Goal: Transaction & Acquisition: Book appointment/travel/reservation

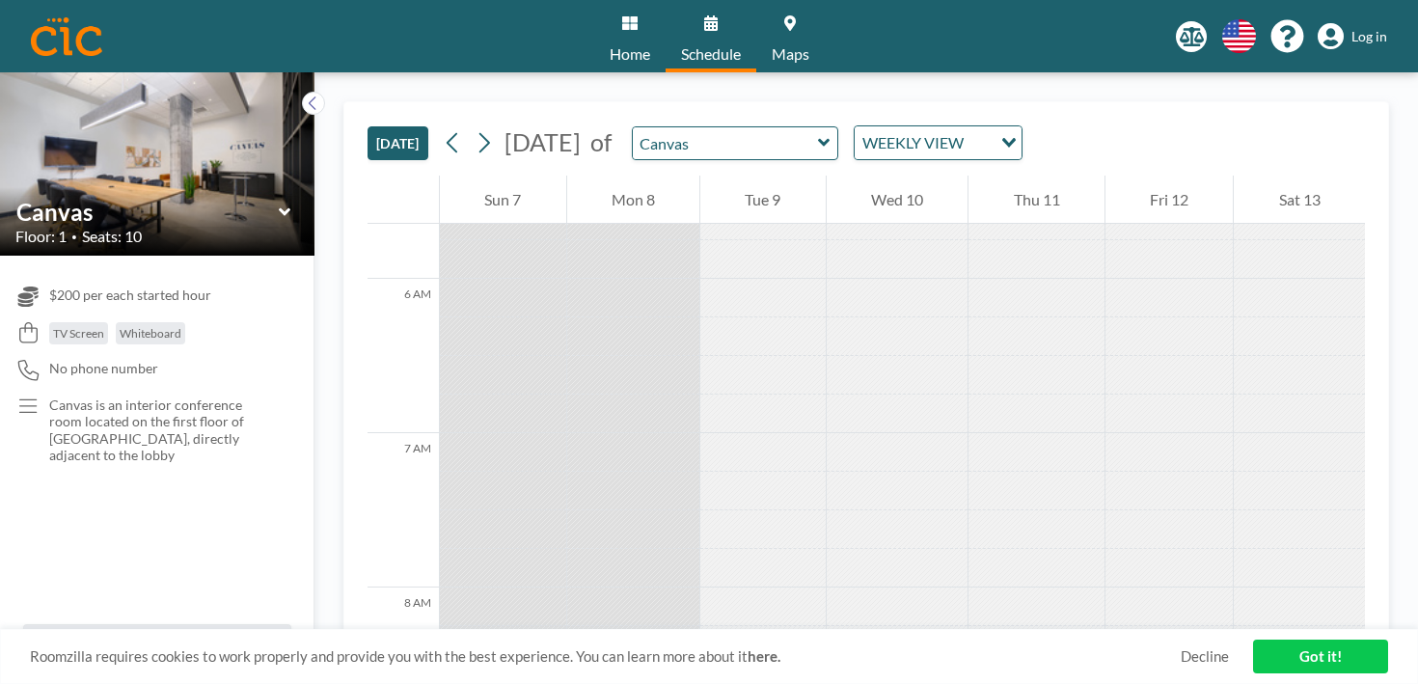
scroll to position [1037, 0]
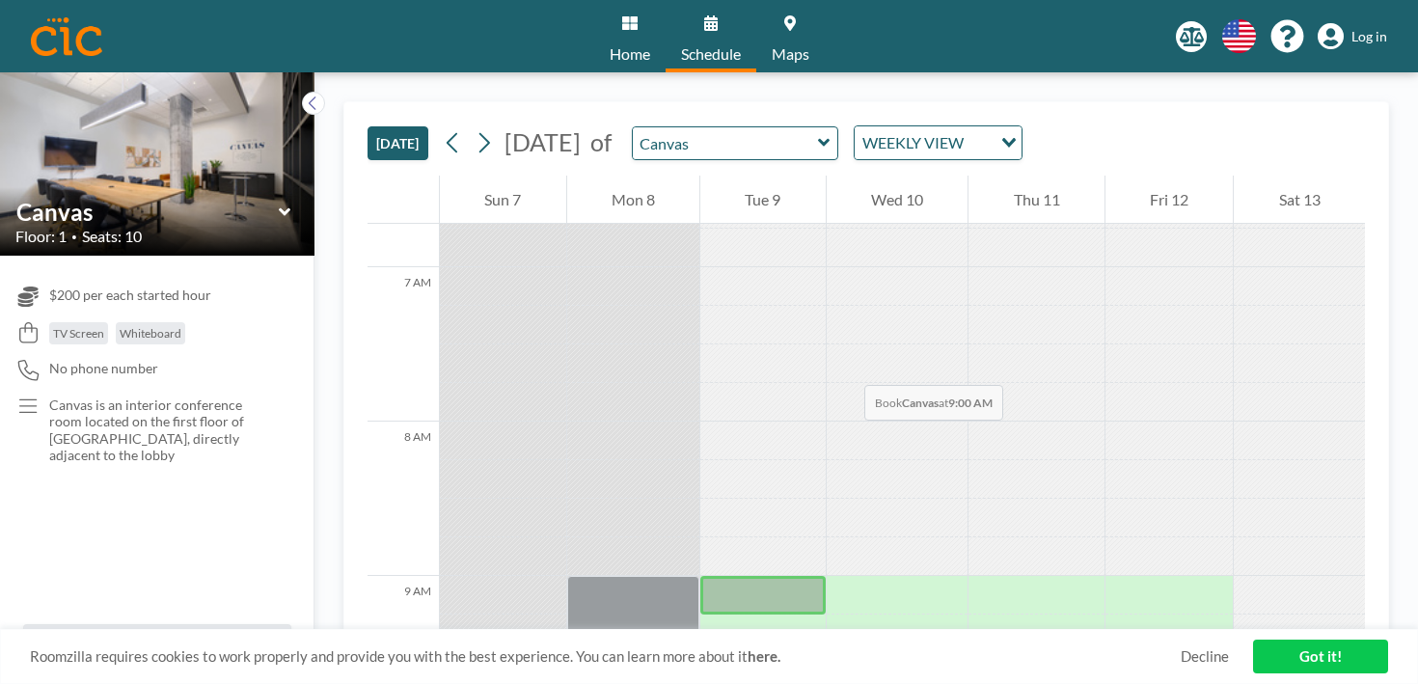
click at [700, 576] on div at bounding box center [762, 595] width 125 height 39
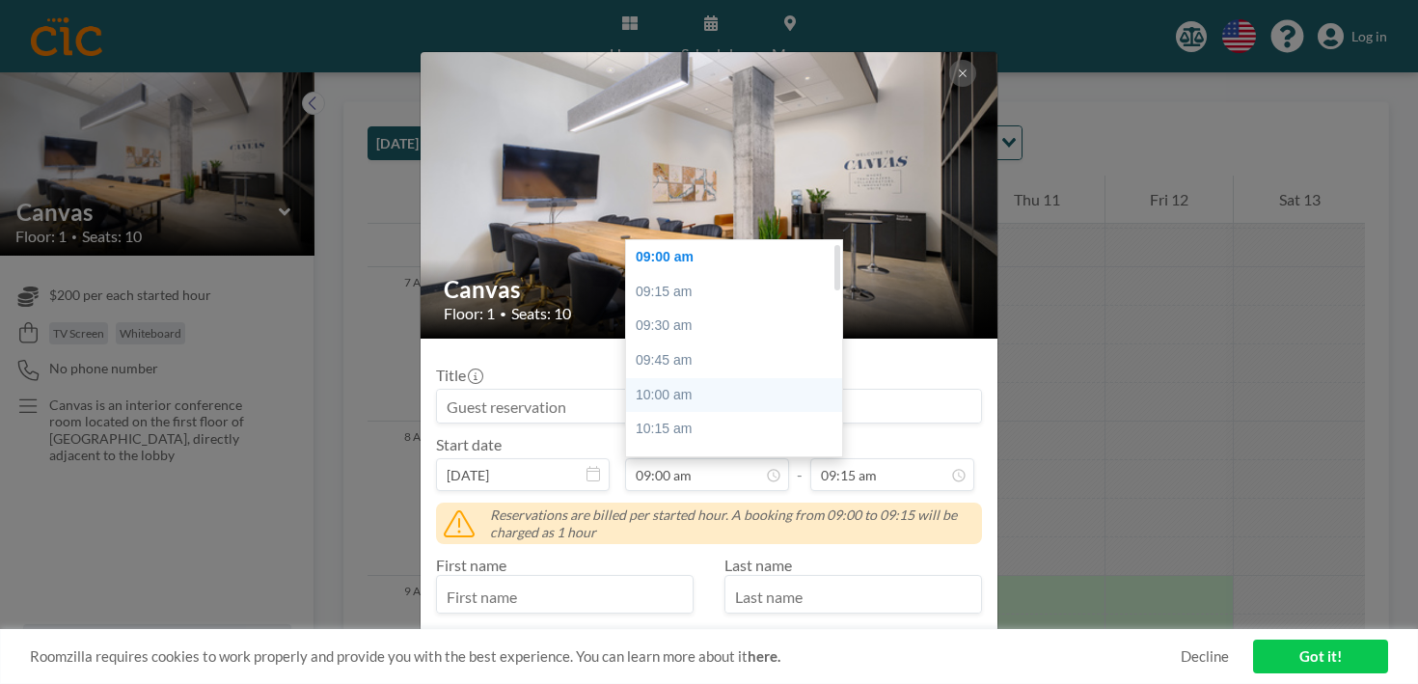
scroll to position [151, 0]
click at [705, 467] on div "11:45 am" at bounding box center [739, 484] width 227 height 35
type input "11:45 am"
type input "12:00 pm"
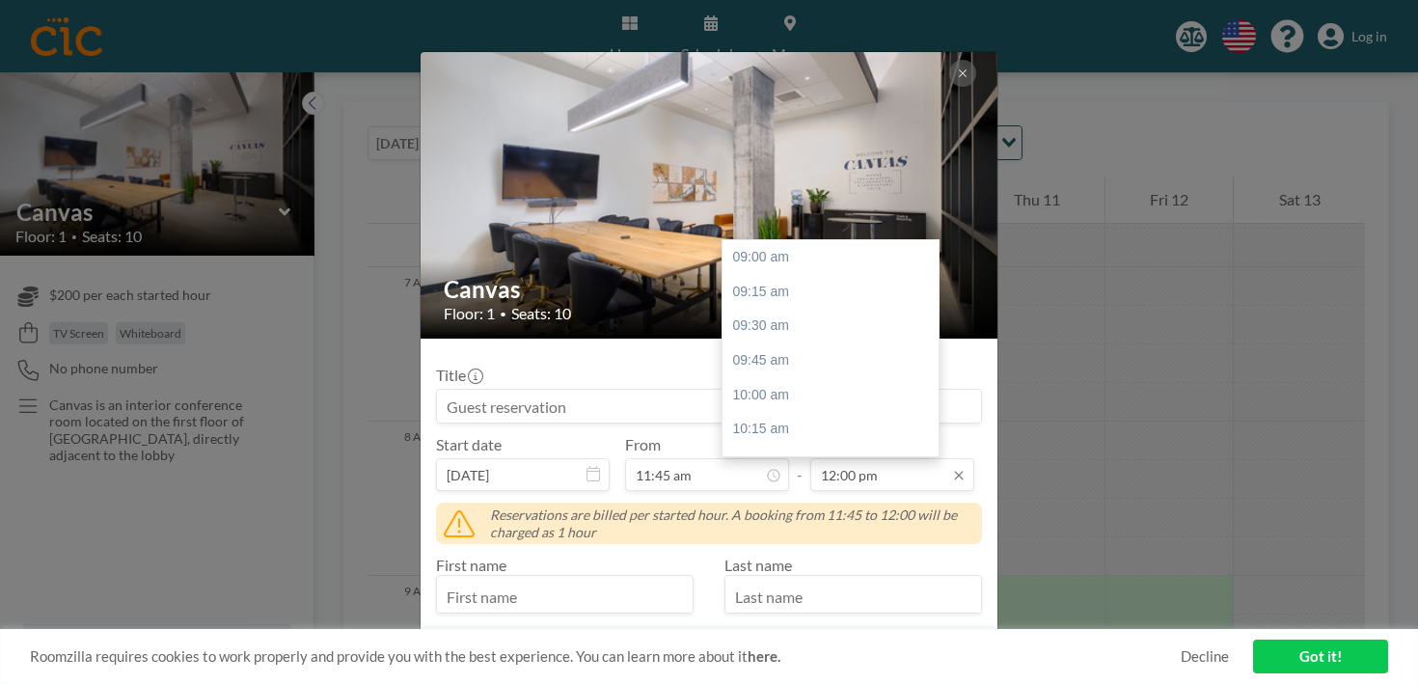
scroll to position [369, 0]
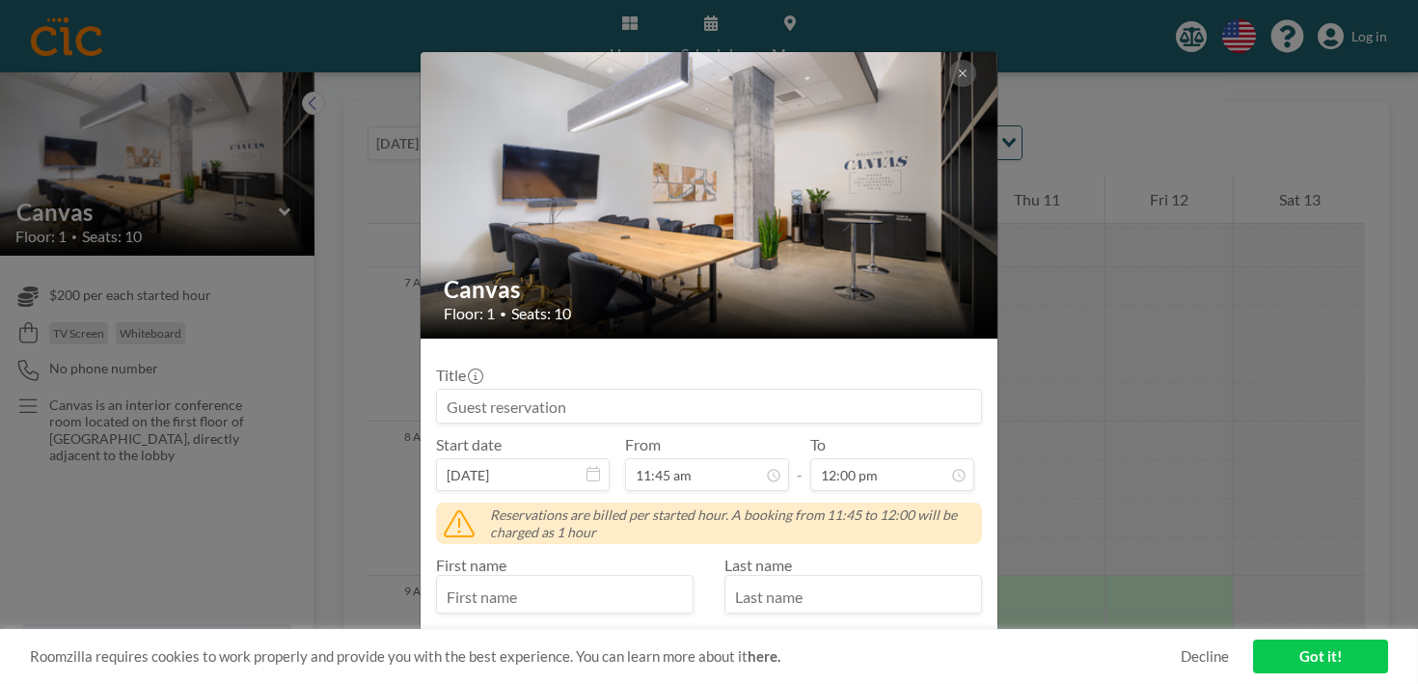
drag, startPoint x: 622, startPoint y: 500, endPoint x: 508, endPoint y: 499, distance: 113.8
click at [508, 580] on input "text" at bounding box center [565, 596] width 256 height 33
type input "[PERSON_NAME]"
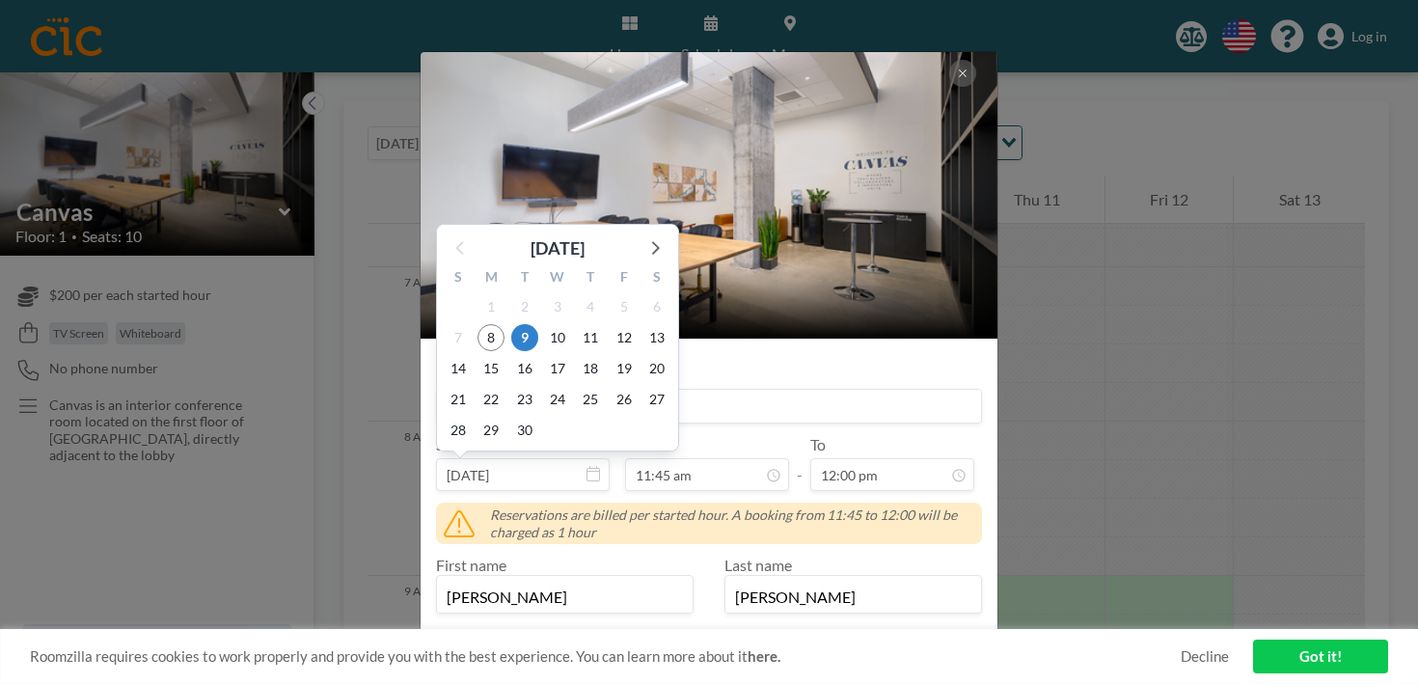
type input "[PERSON_NAME]"
click at [814, 390] on input at bounding box center [709, 406] width 544 height 33
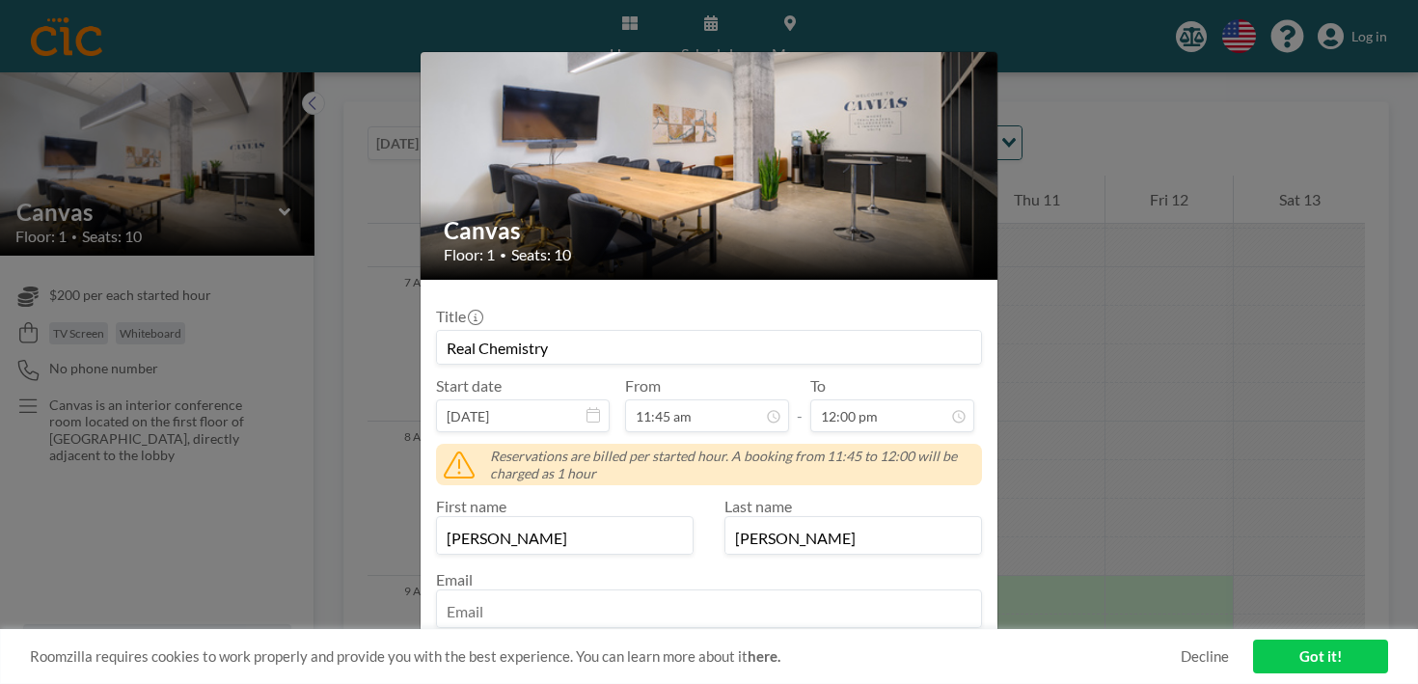
scroll to position [178, 0]
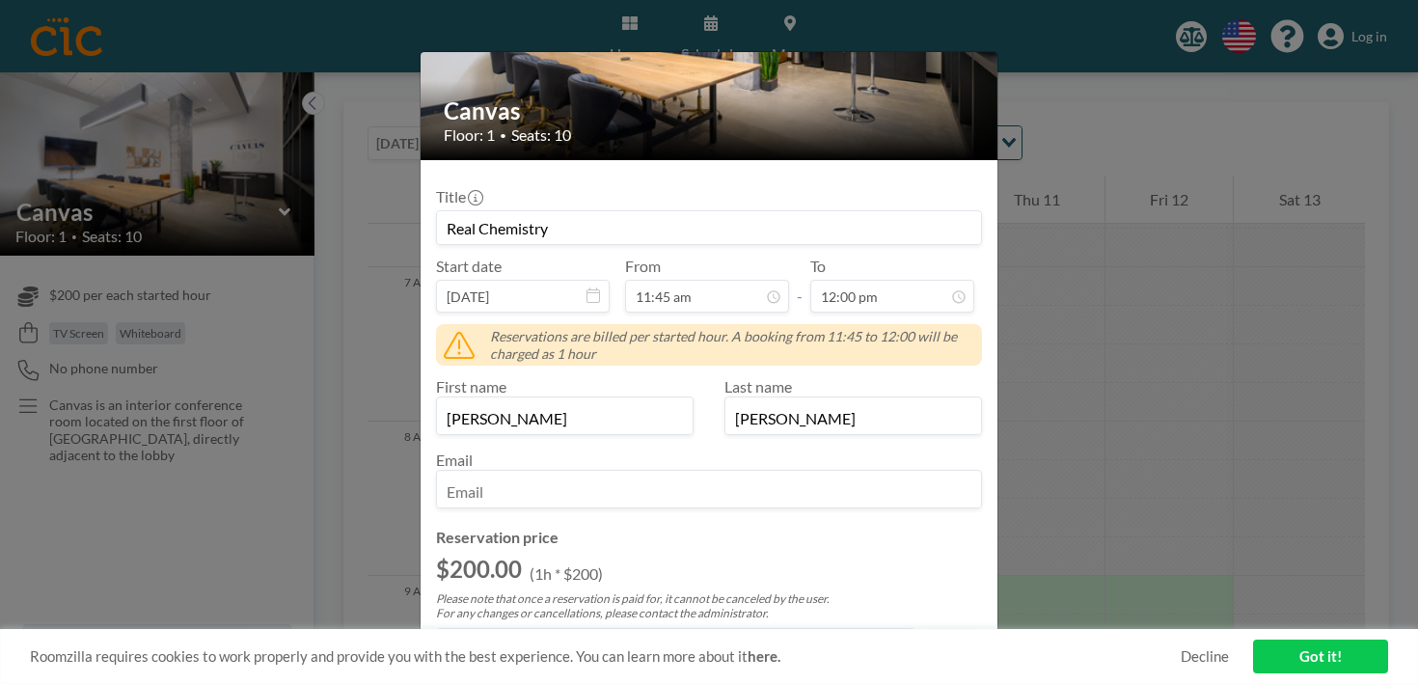
type input "Real Chemistry"
click at [616, 475] on input "email" at bounding box center [709, 491] width 544 height 33
type input "[EMAIL_ADDRESS][DOMAIN_NAME]"
click at [453, 680] on input "Title" at bounding box center [447, 686] width 13 height 13
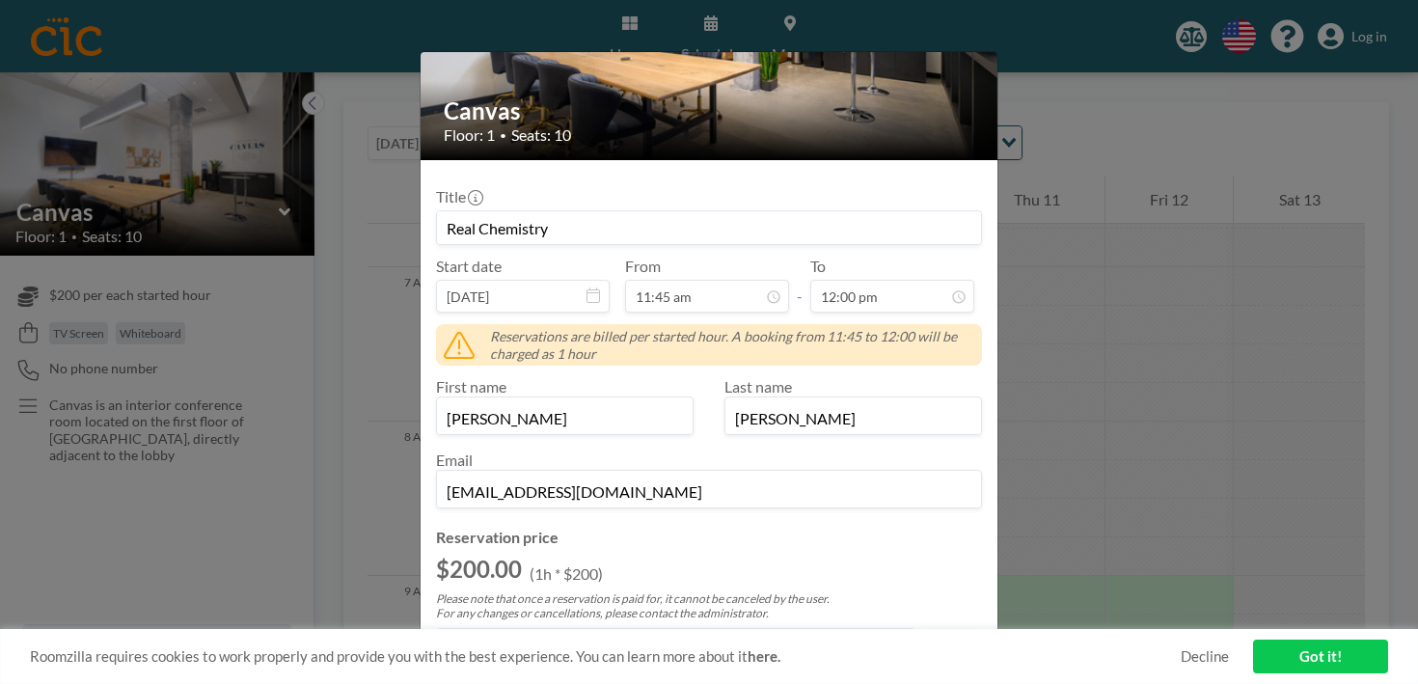
checkbox input "true"
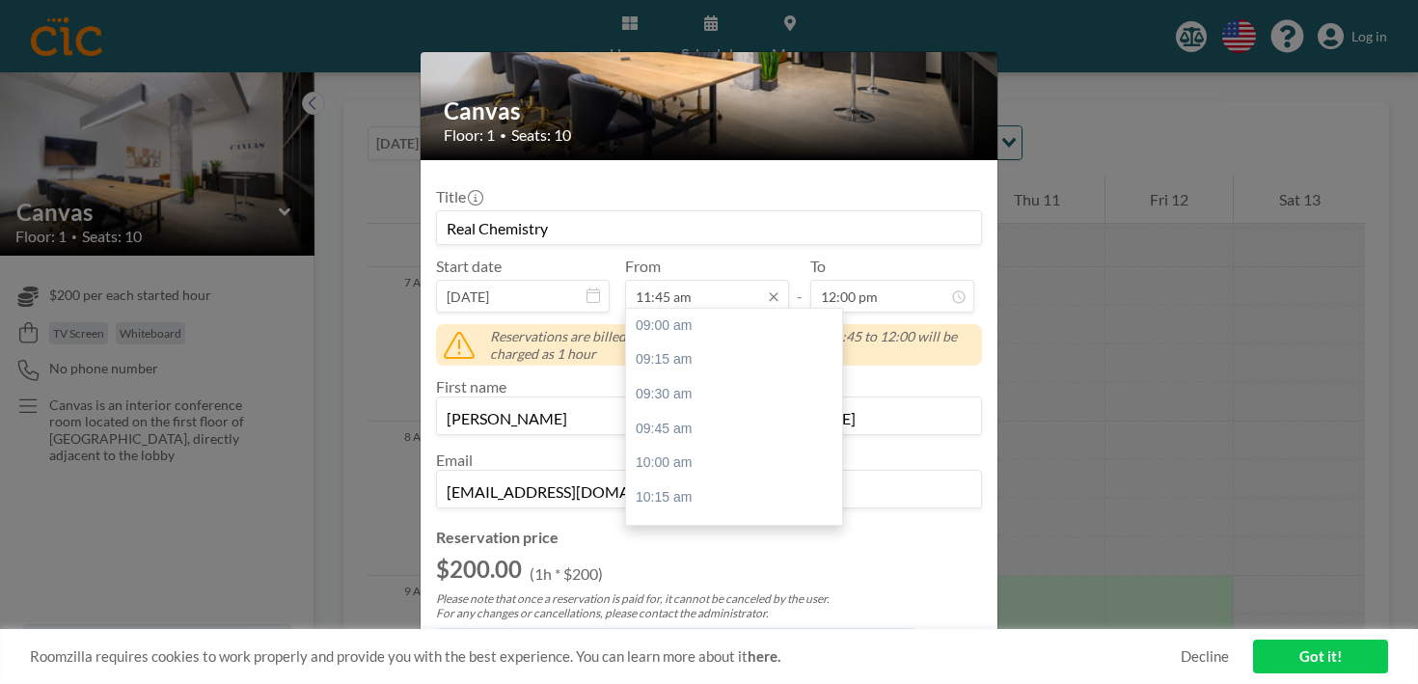
scroll to position [339, 0]
click at [698, 280] on input "11:45 am" at bounding box center [707, 296] width 164 height 33
click at [695, 309] on div "09:00 am" at bounding box center [739, 326] width 227 height 35
type input "09:00 am"
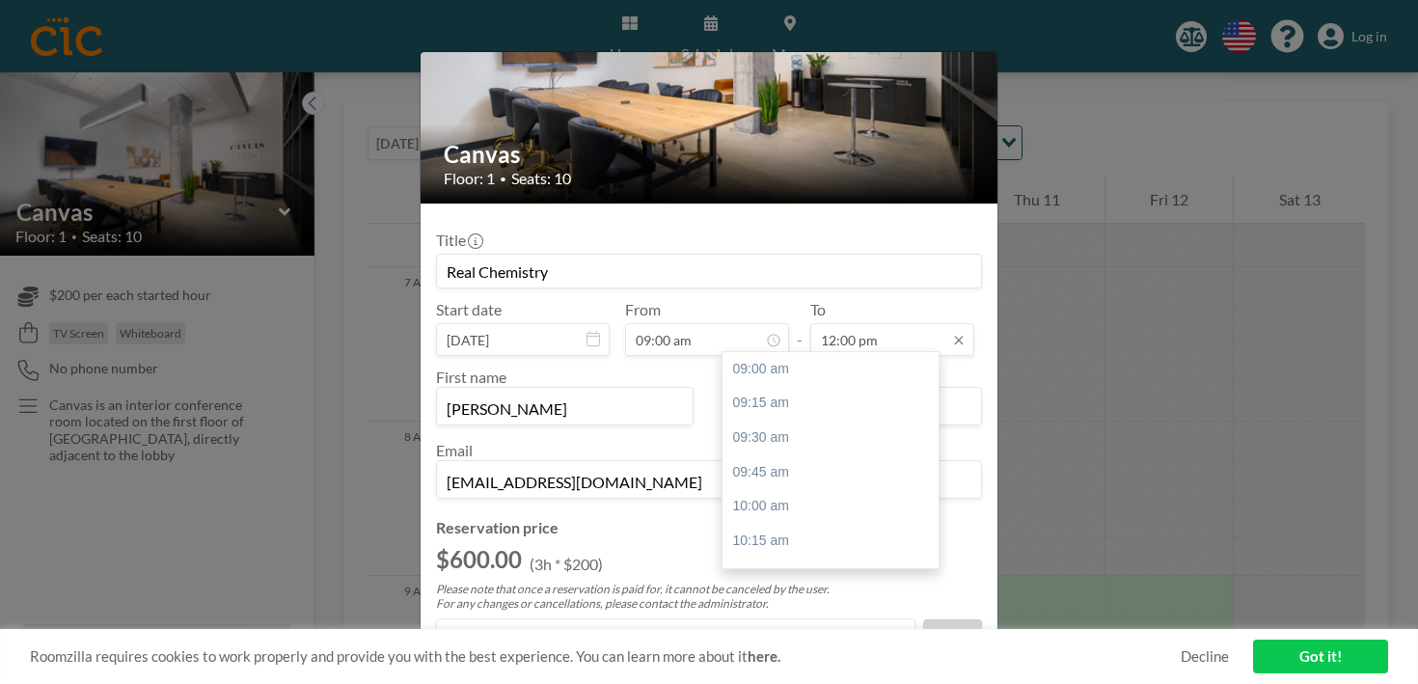
scroll to position [369, 0]
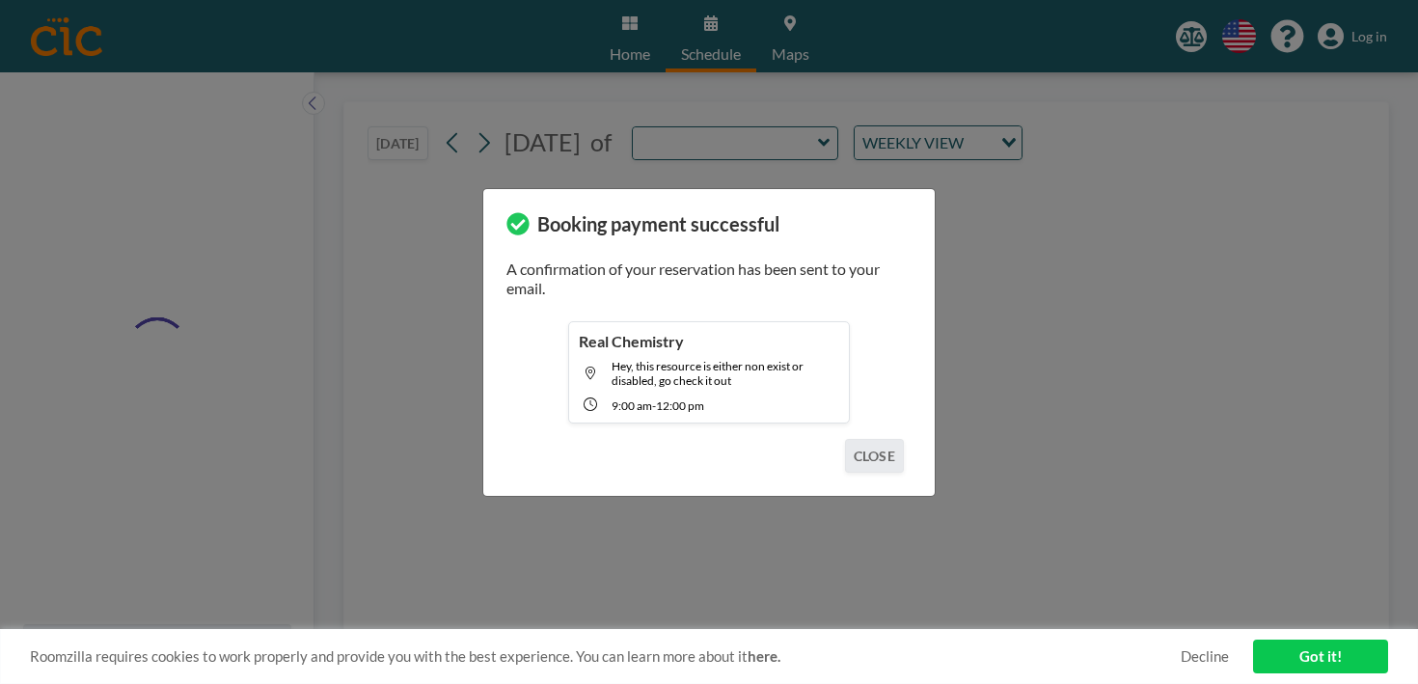
type input "Canvas"
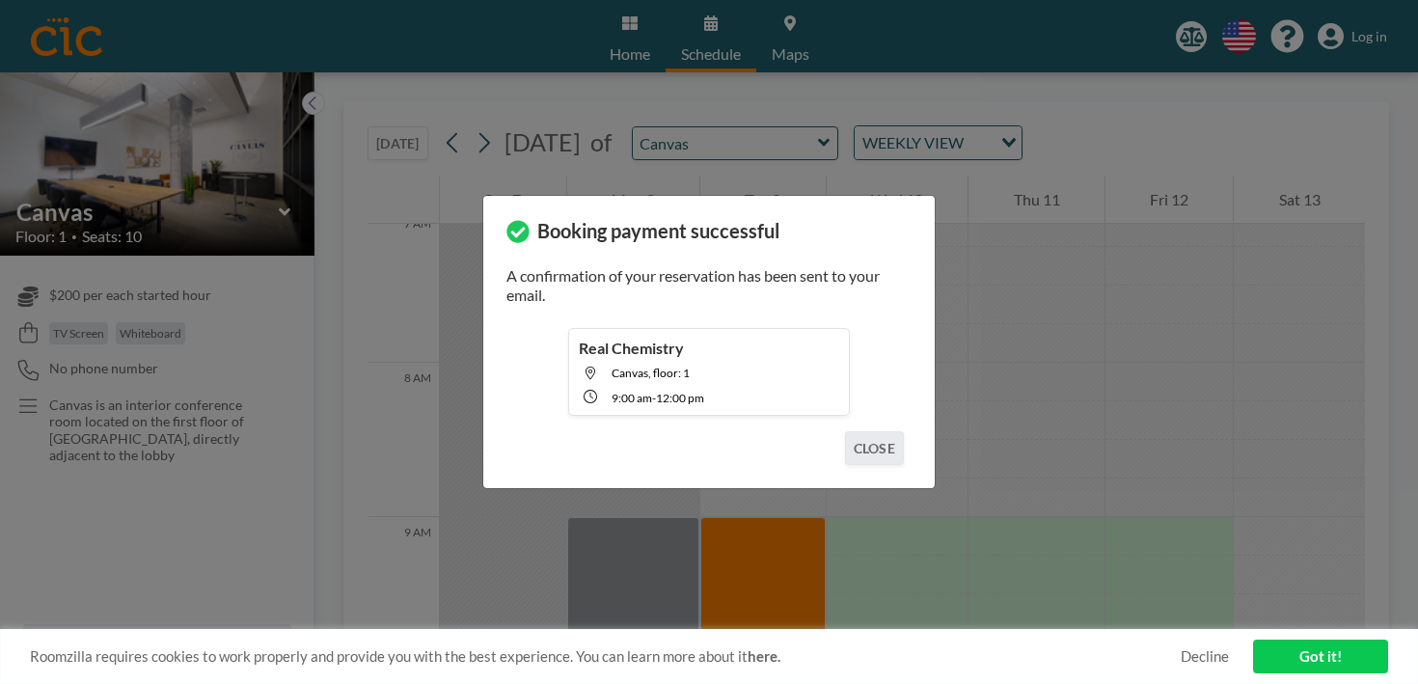
scroll to position [1097, 0]
click at [856, 435] on button "CLOSE" at bounding box center [874, 448] width 59 height 34
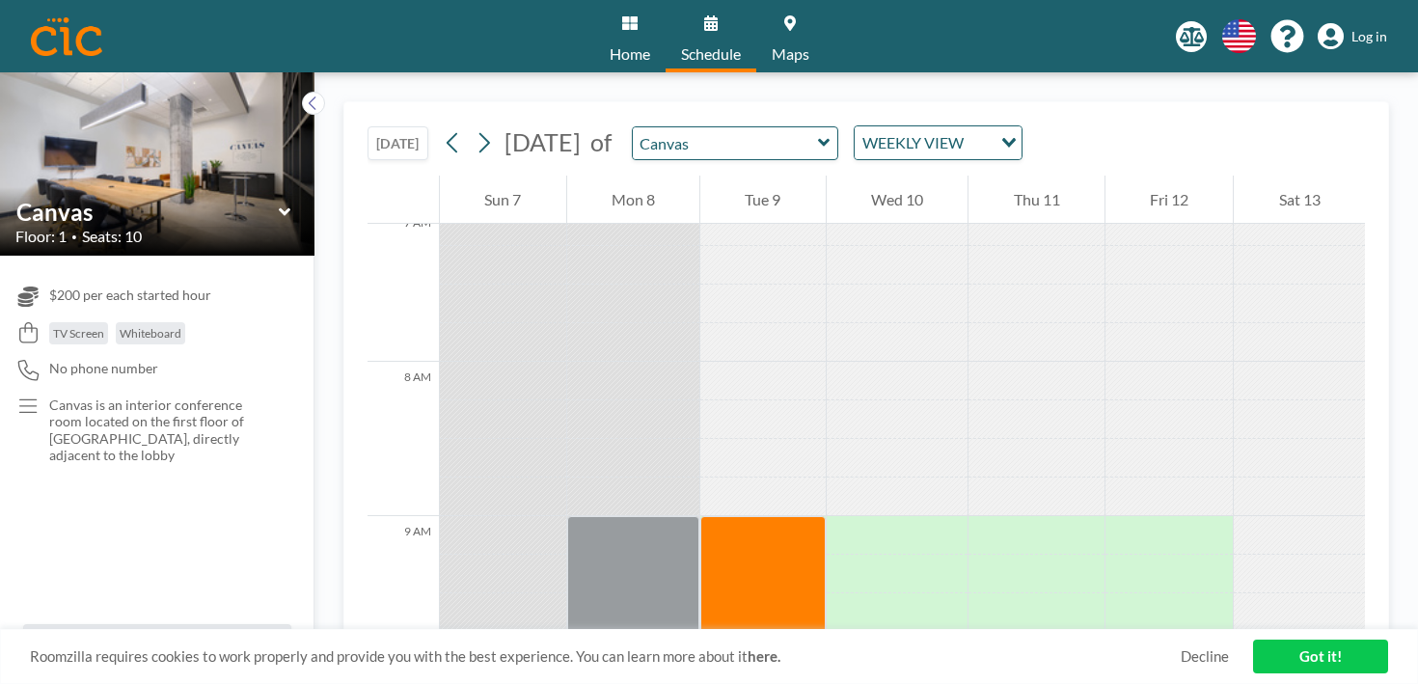
click at [1319, 666] on link "Got it!" at bounding box center [1320, 657] width 135 height 34
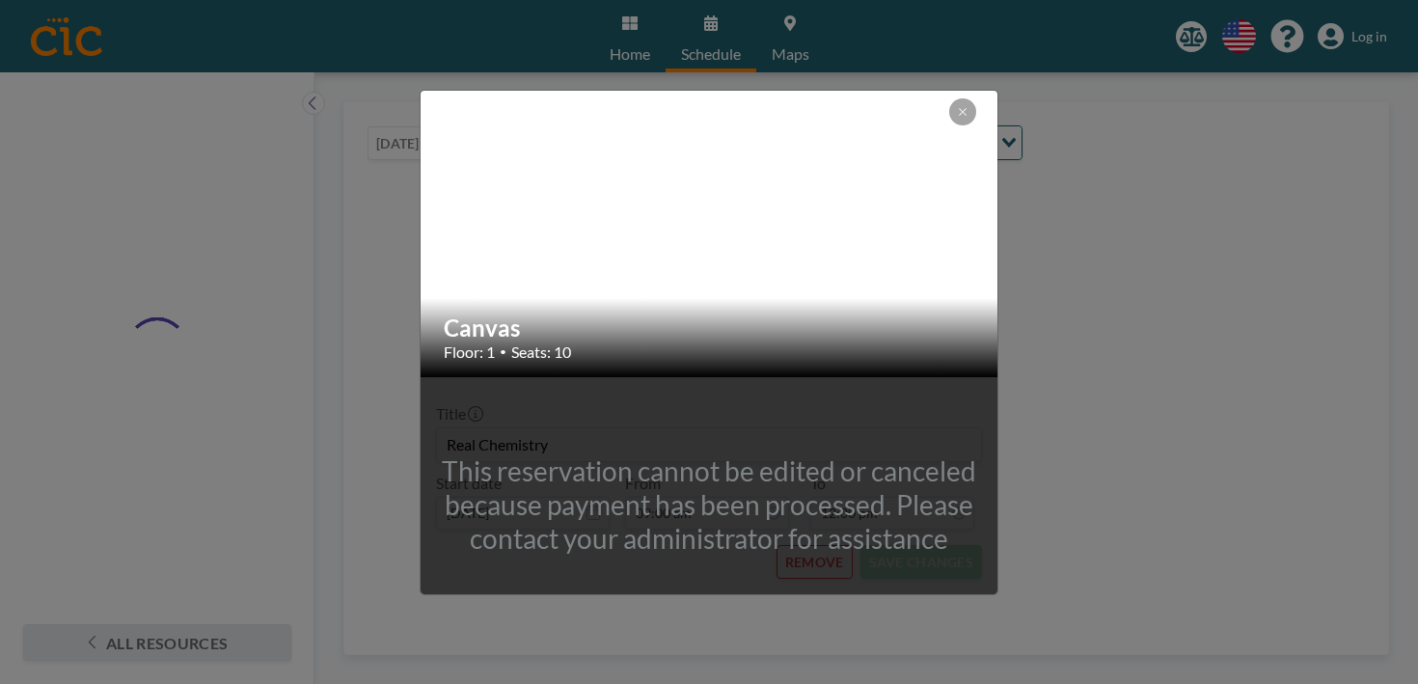
type input "Canvas"
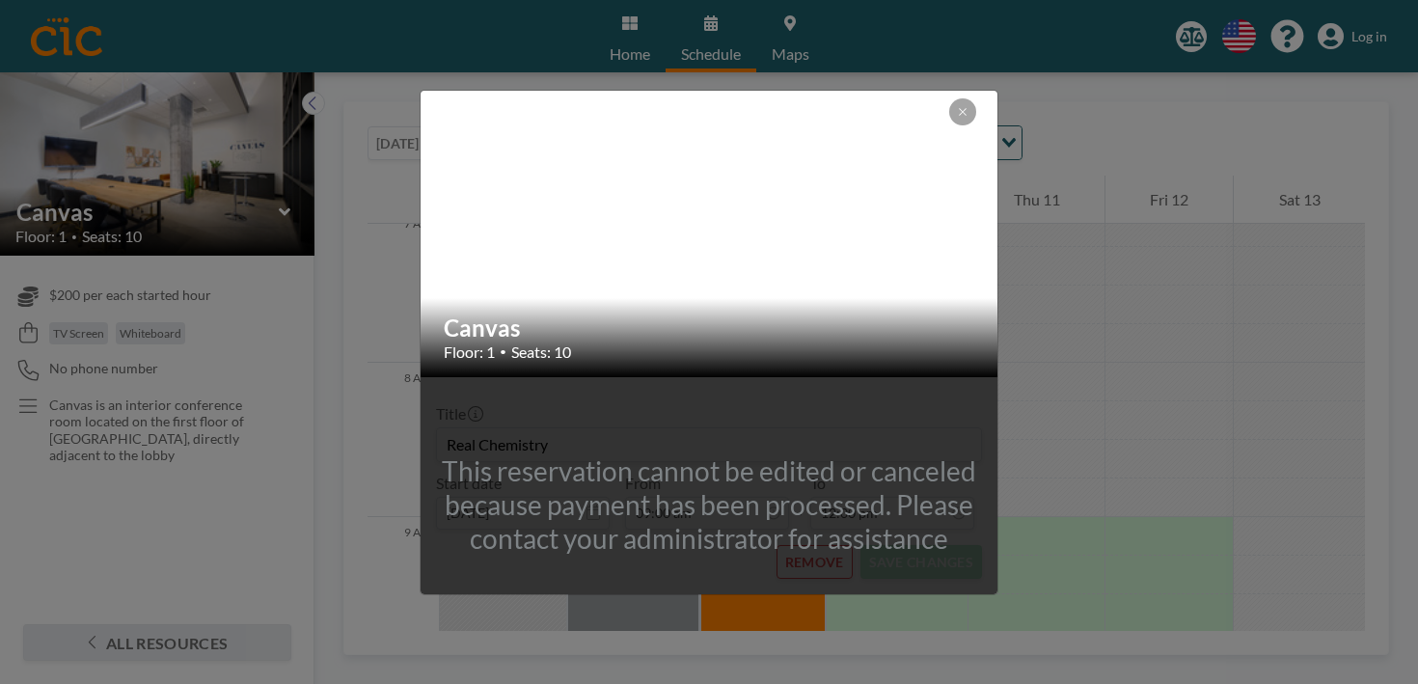
scroll to position [1097, 0]
click at [957, 118] on icon at bounding box center [963, 112] width 12 height 12
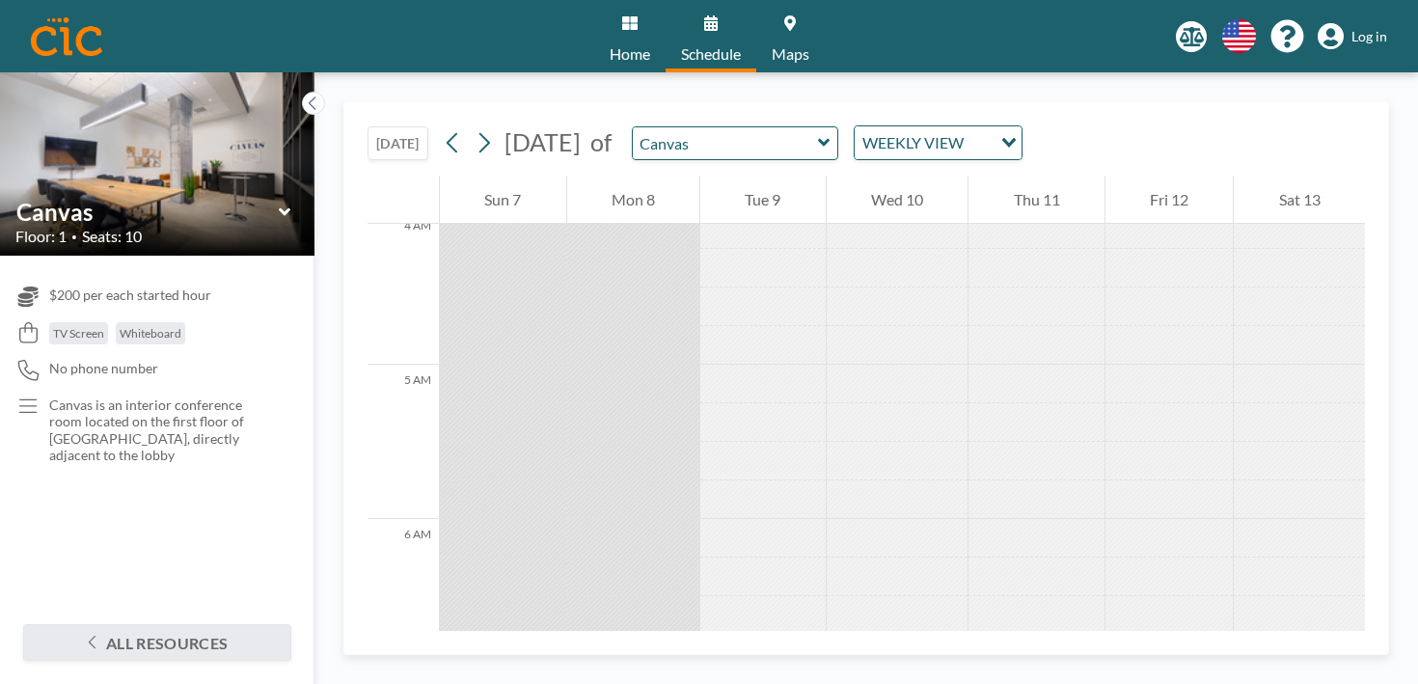
scroll to position [855, 0]
